Goal: Task Accomplishment & Management: Use online tool/utility

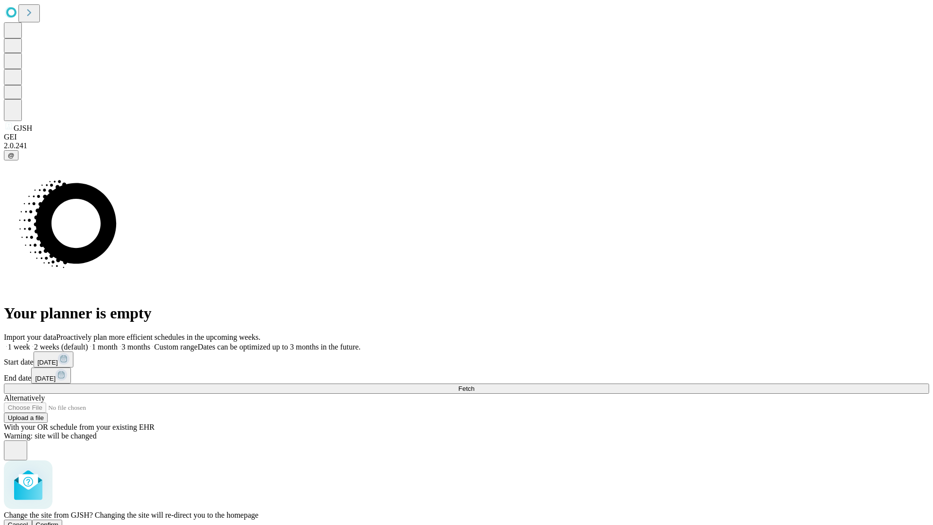
click at [59, 521] on span "Confirm" at bounding box center [47, 524] width 23 height 7
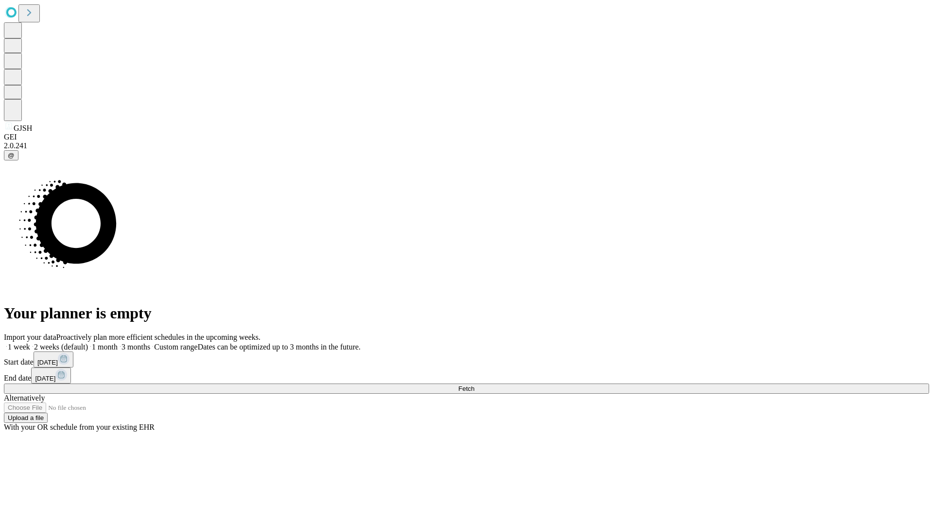
click at [30, 342] on label "1 week" at bounding box center [17, 346] width 26 height 8
click at [474, 385] on span "Fetch" at bounding box center [466, 388] width 16 height 7
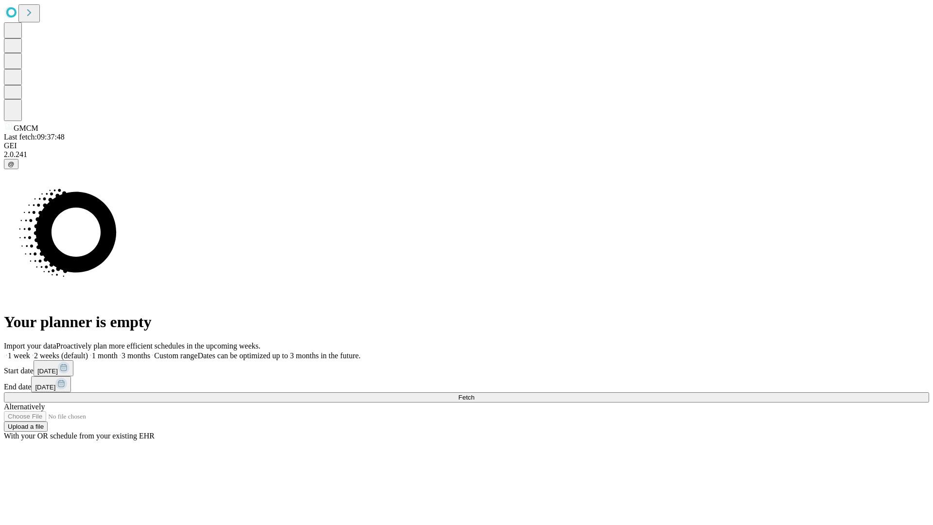
click at [474, 393] on span "Fetch" at bounding box center [466, 396] width 16 height 7
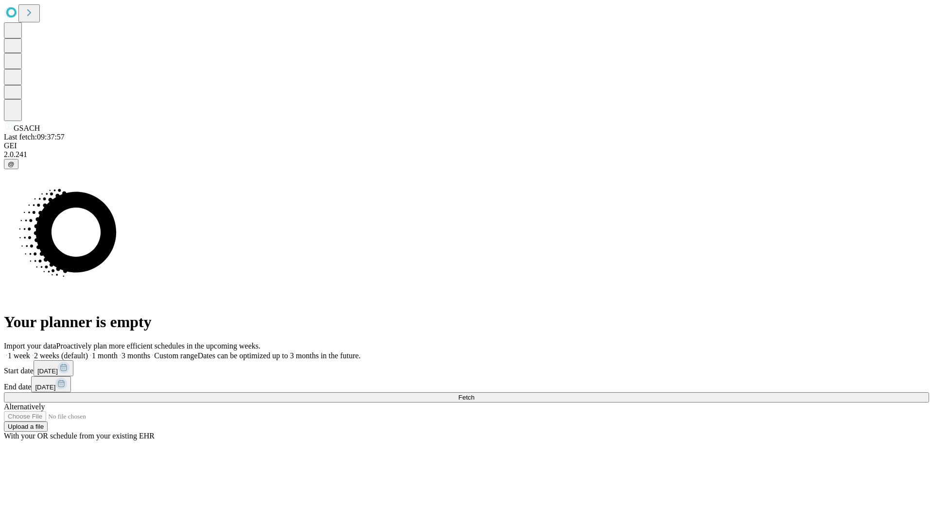
click at [30, 351] on label "1 week" at bounding box center [17, 355] width 26 height 8
click at [474, 393] on span "Fetch" at bounding box center [466, 396] width 16 height 7
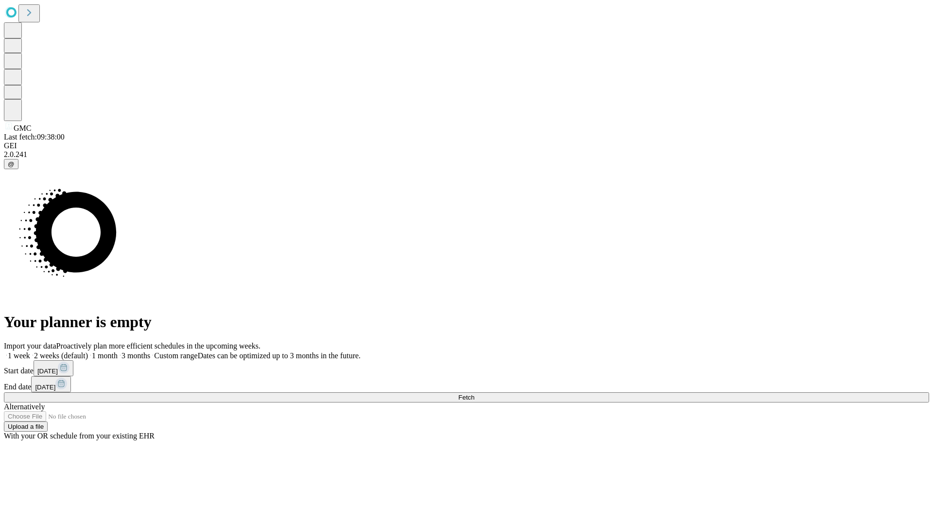
click at [30, 351] on label "1 week" at bounding box center [17, 355] width 26 height 8
click at [474, 393] on span "Fetch" at bounding box center [466, 396] width 16 height 7
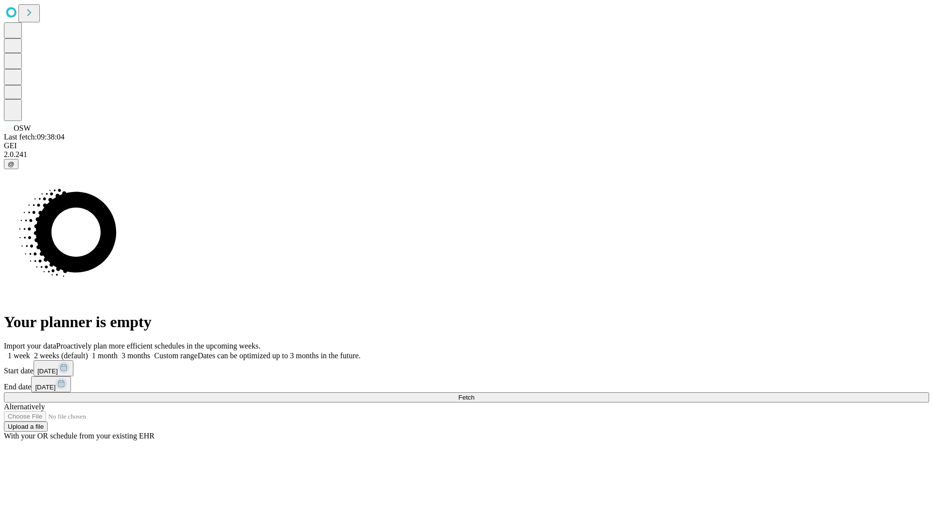
click at [30, 351] on label "1 week" at bounding box center [17, 355] width 26 height 8
click at [474, 393] on span "Fetch" at bounding box center [466, 396] width 16 height 7
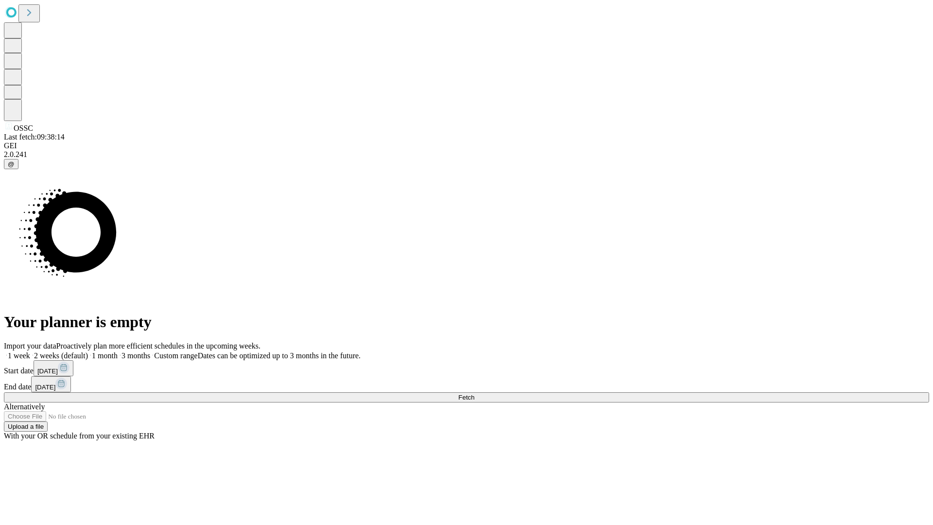
click at [474, 393] on span "Fetch" at bounding box center [466, 396] width 16 height 7
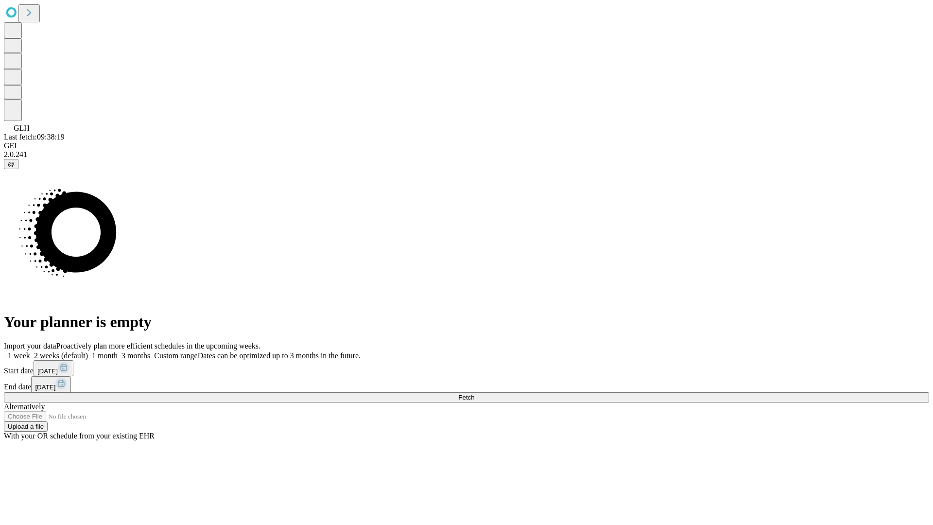
click at [30, 351] on label "1 week" at bounding box center [17, 355] width 26 height 8
click at [474, 393] on span "Fetch" at bounding box center [466, 396] width 16 height 7
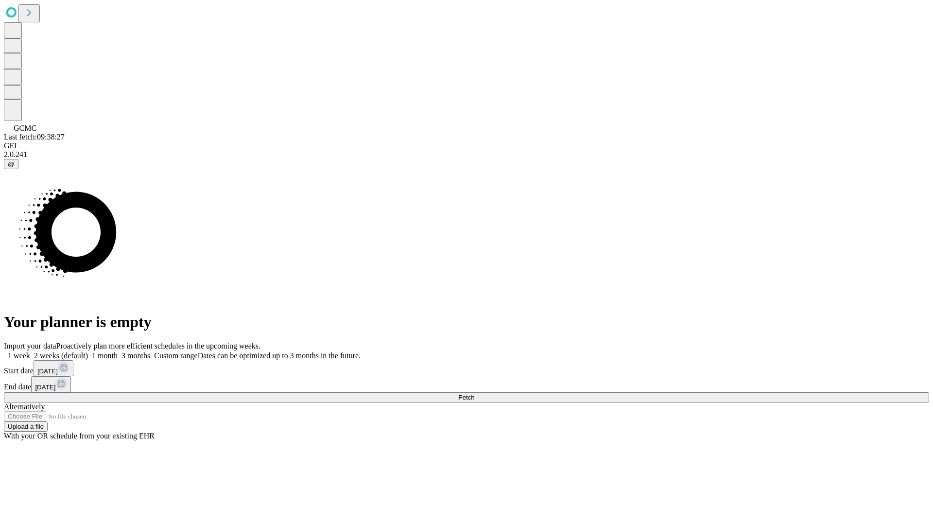
click at [30, 351] on label "1 week" at bounding box center [17, 355] width 26 height 8
click at [474, 393] on span "Fetch" at bounding box center [466, 396] width 16 height 7
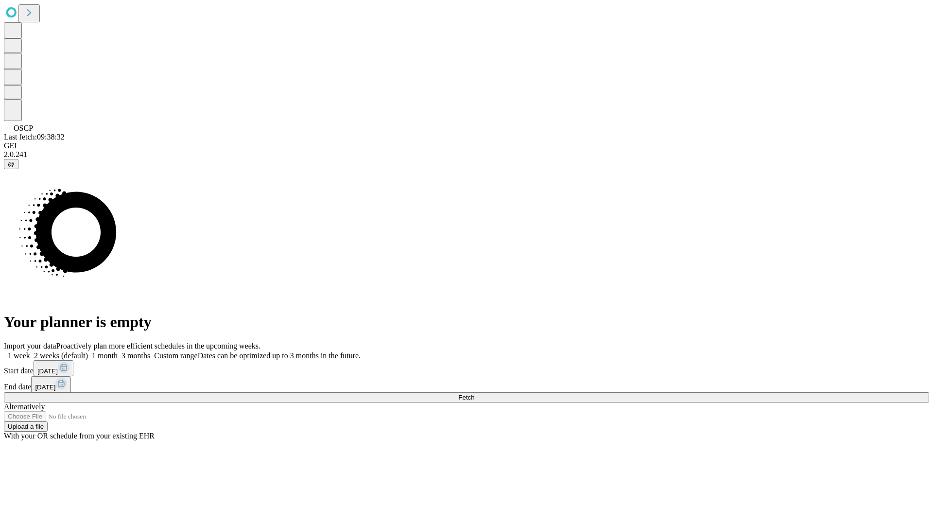
click at [30, 351] on label "1 week" at bounding box center [17, 355] width 26 height 8
click at [474, 393] on span "Fetch" at bounding box center [466, 396] width 16 height 7
